Goal: Find contact information: Find contact information

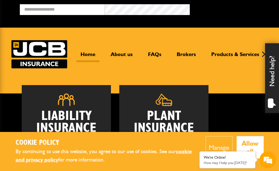
drag, startPoint x: 220, startPoint y: 83, endPoint x: 235, endPoint y: 83, distance: 14.5
click at [220, 83] on header "Home About us FAQs Brokers Products & Services Construction insurance Car and c…" at bounding box center [139, 61] width 279 height 66
click at [169, 81] on header "Home About us FAQs Brokers Products & Services Construction insurance Car and c…" at bounding box center [139, 61] width 279 height 66
click at [119, 55] on link "About us" at bounding box center [122, 56] width 30 height 11
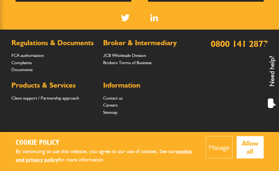
scroll to position [400, 0]
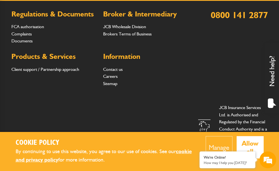
drag, startPoint x: 166, startPoint y: 83, endPoint x: 163, endPoint y: 76, distance: 8.1
click at [165, 83] on li "Sitemap" at bounding box center [145, 83] width 84 height 7
click at [117, 69] on link "Contact us" at bounding box center [113, 69] width 20 height 5
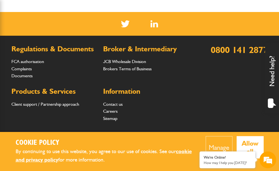
scroll to position [586, 0]
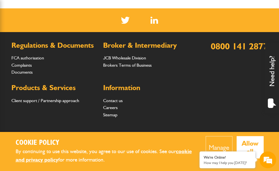
click at [164, 111] on li "Sitemap" at bounding box center [145, 114] width 84 height 7
click at [111, 98] on link "Contact us" at bounding box center [113, 100] width 20 height 5
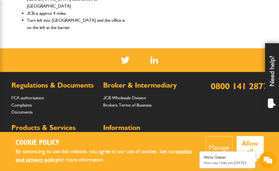
scroll to position [586, 0]
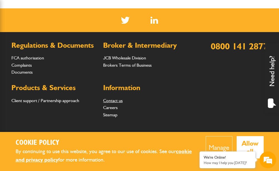
click at [110, 98] on link "Contact us" at bounding box center [113, 100] width 20 height 5
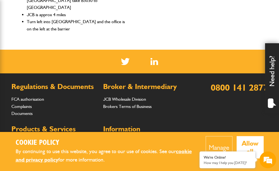
scroll to position [586, 0]
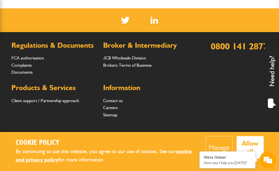
click at [165, 91] on div "Regulations & Documents FCA authorisation Complaints Documents Broker & Interme…" at bounding box center [99, 84] width 176 height 85
